Goal: Find specific page/section: Find specific page/section

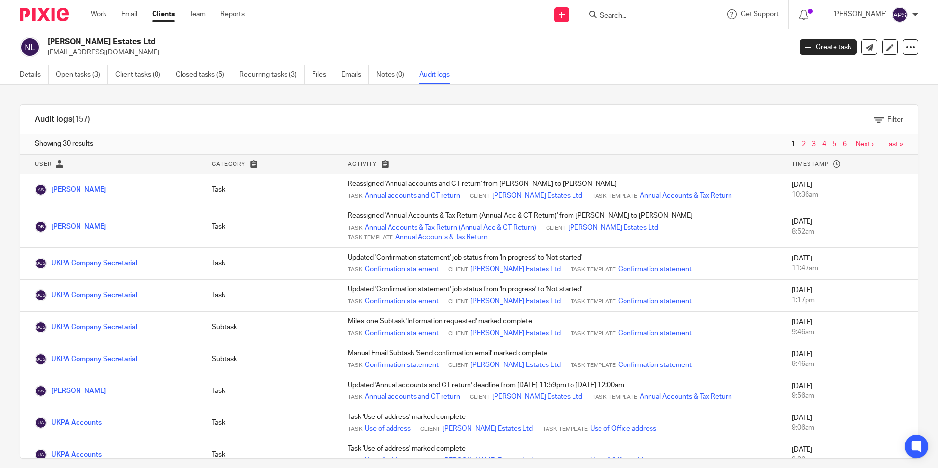
click at [600, 12] on input "Search" at bounding box center [643, 16] width 88 height 9
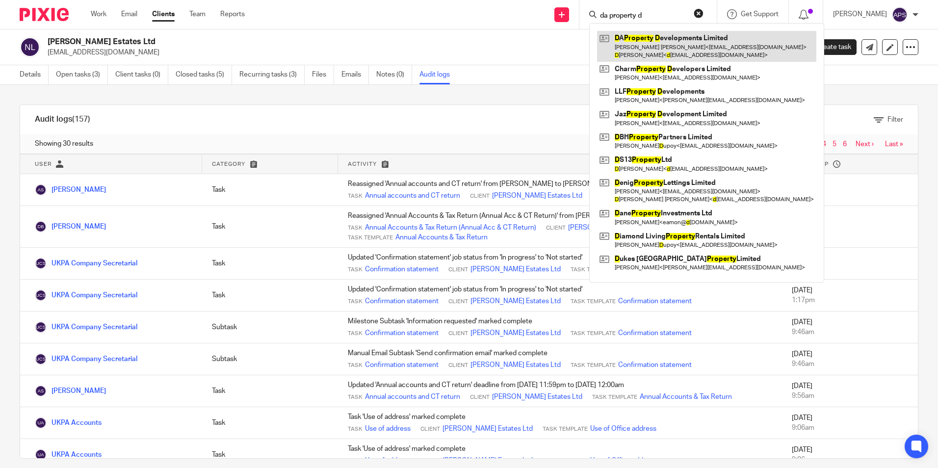
type input "da property d"
click at [660, 43] on link at bounding box center [706, 46] width 219 height 30
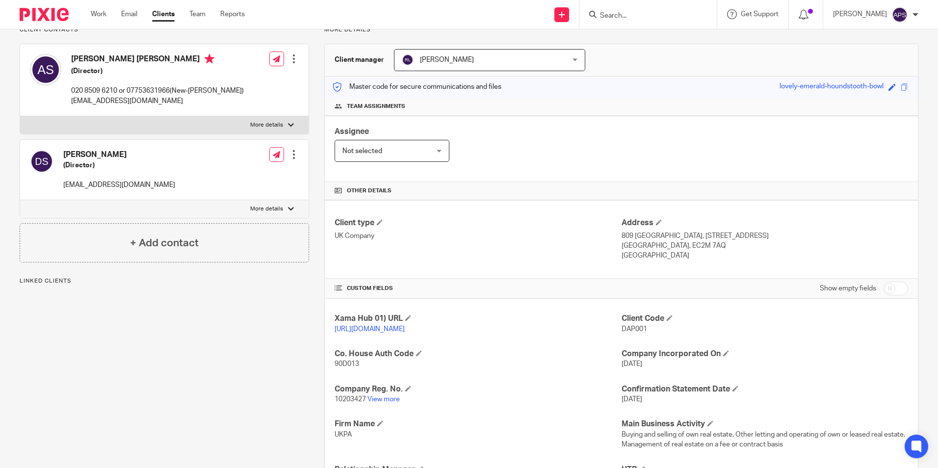
scroll to position [196, 0]
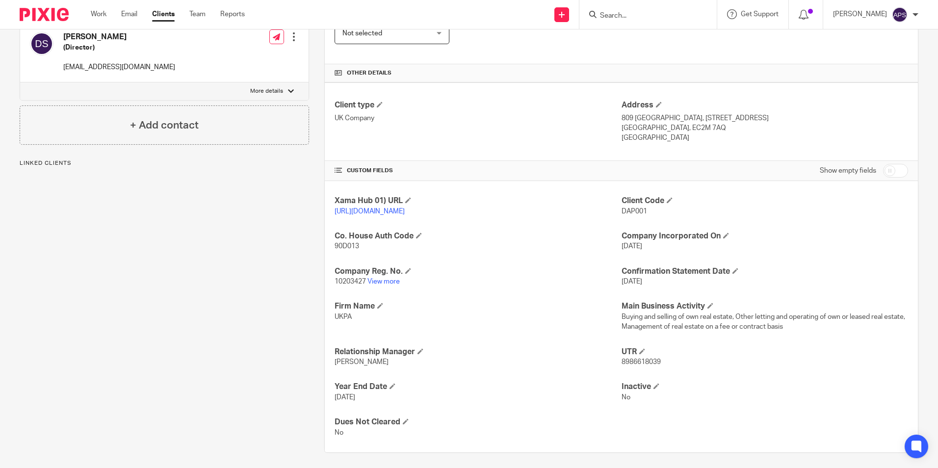
drag, startPoint x: 619, startPoint y: 293, endPoint x: 650, endPoint y: 289, distance: 31.1
click at [642, 285] on span "[DATE]" at bounding box center [631, 281] width 21 height 7
drag, startPoint x: 650, startPoint y: 289, endPoint x: 613, endPoint y: 260, distance: 46.5
click at [613, 251] on p "90D013" at bounding box center [478, 246] width 286 height 10
click at [387, 285] on link "View more" at bounding box center [383, 281] width 32 height 7
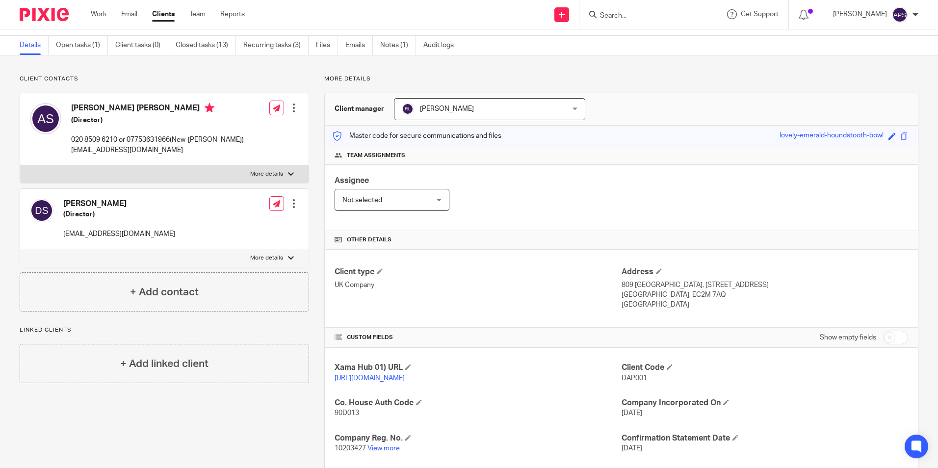
scroll to position [0, 0]
